Goal: Task Accomplishment & Management: Use online tool/utility

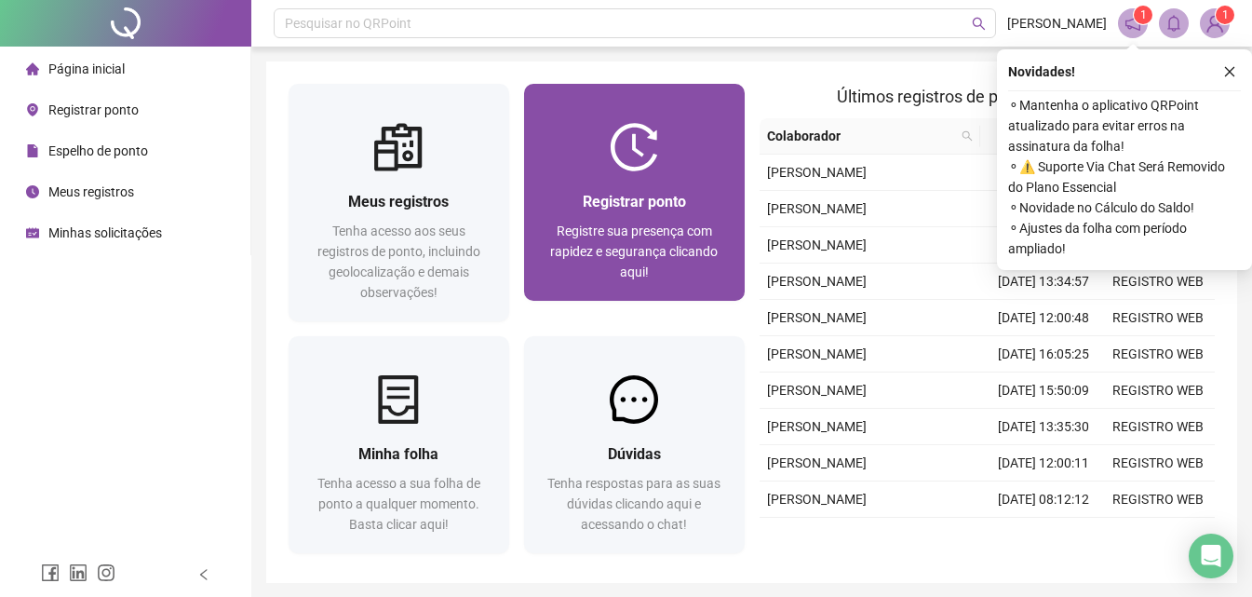
click at [630, 190] on div "Registrar ponto" at bounding box center [634, 201] width 176 height 23
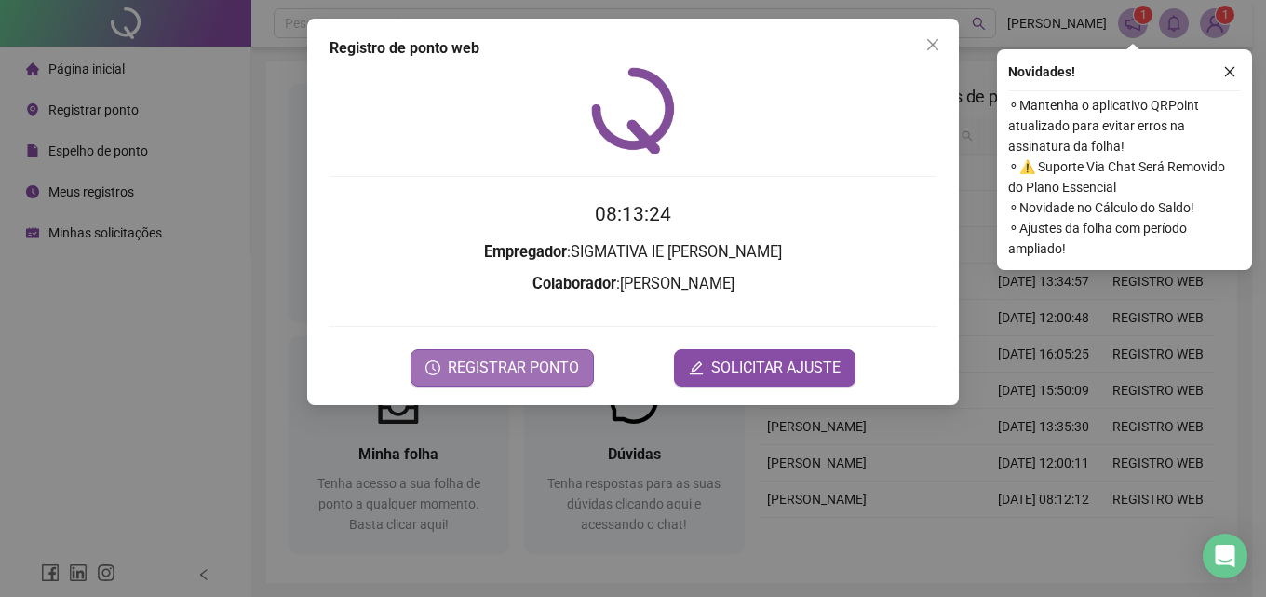
click at [500, 380] on button "REGISTRAR PONTO" at bounding box center [502, 367] width 183 height 37
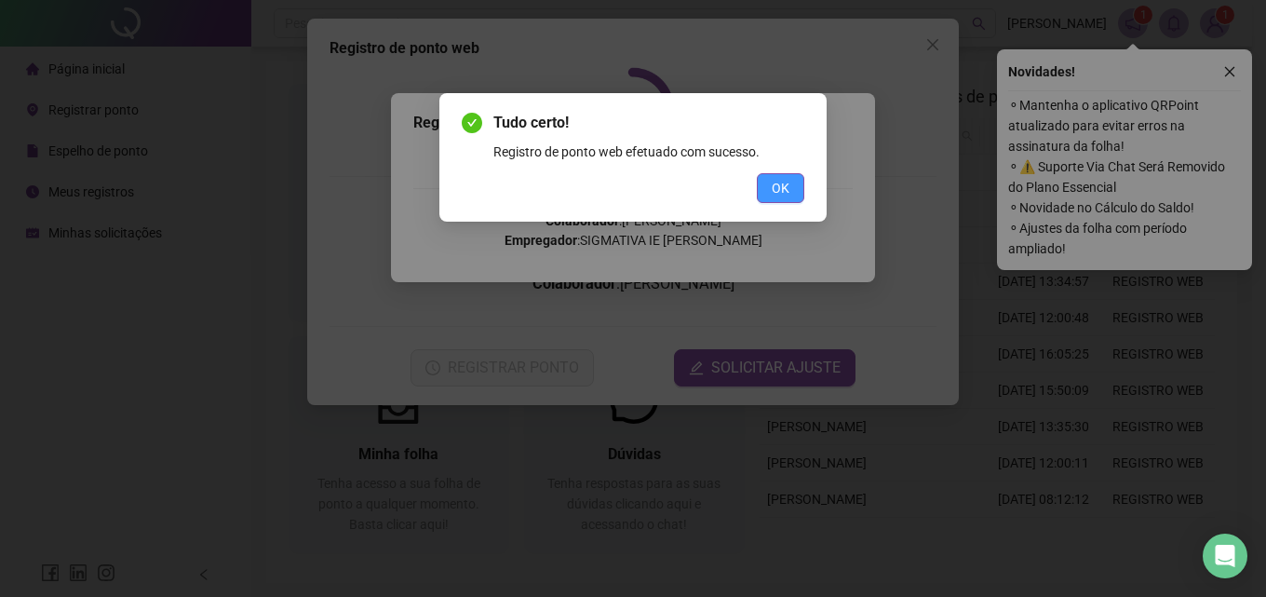
click at [774, 192] on span "OK" at bounding box center [781, 188] width 18 height 20
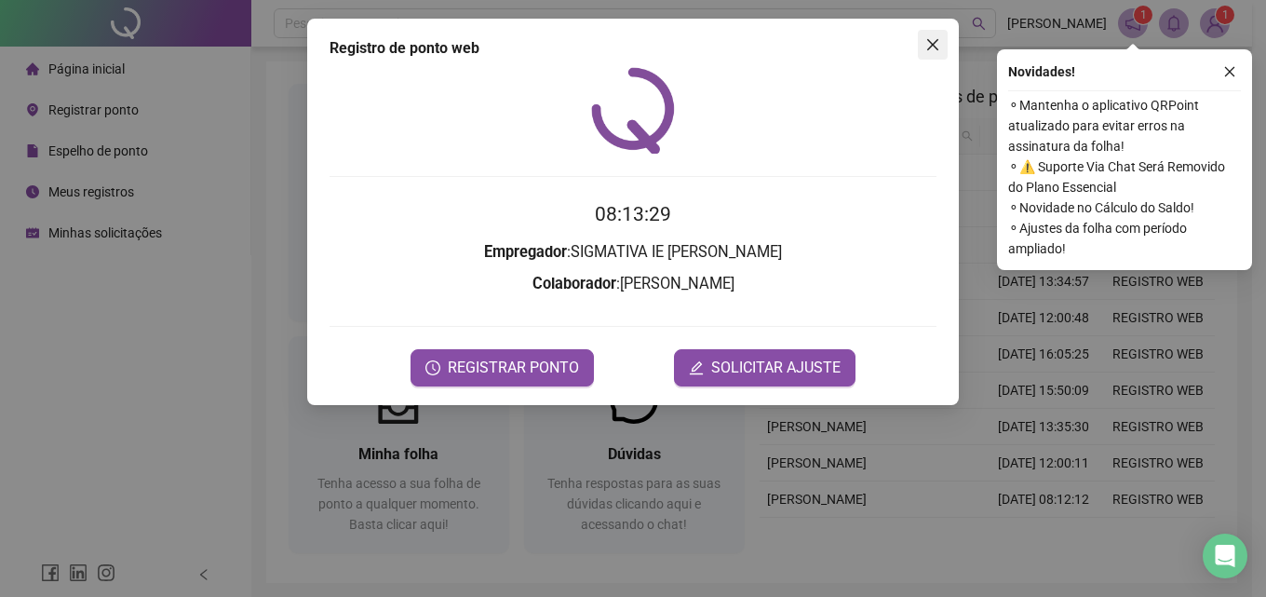
click at [936, 42] on icon "close" at bounding box center [932, 44] width 11 height 11
